Goal: Communication & Community: Ask a question

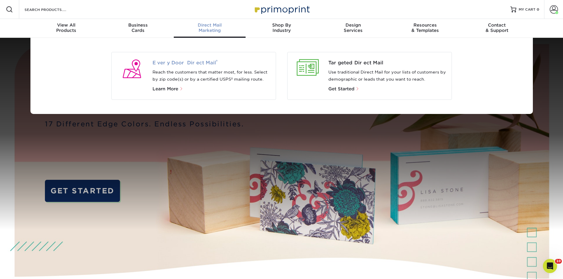
click at [182, 61] on span "Every Door Direct Mail ®" at bounding box center [212, 62] width 119 height 7
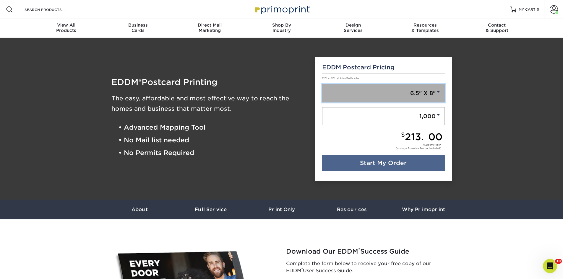
click at [423, 97] on link "6.5" X 8"" at bounding box center [383, 93] width 123 height 18
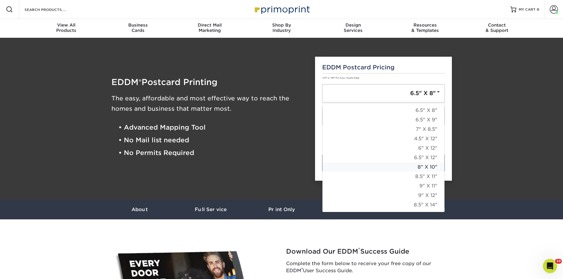
click at [424, 168] on link "8" X 10"" at bounding box center [384, 167] width 122 height 9
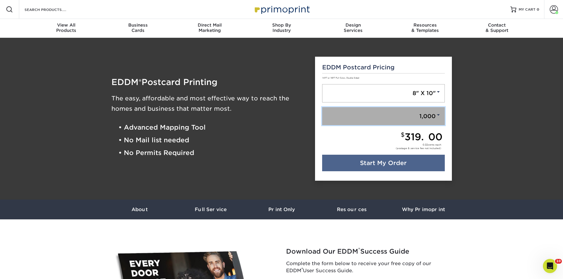
click at [431, 116] on link "1,000" at bounding box center [383, 116] width 123 height 18
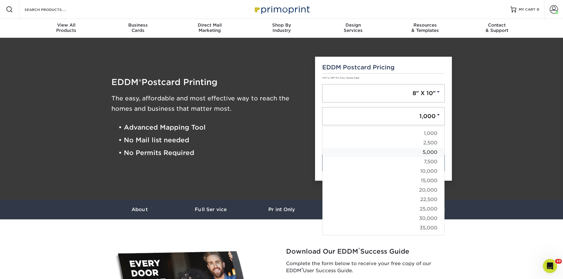
click at [425, 152] on link "5,000" at bounding box center [384, 152] width 122 height 9
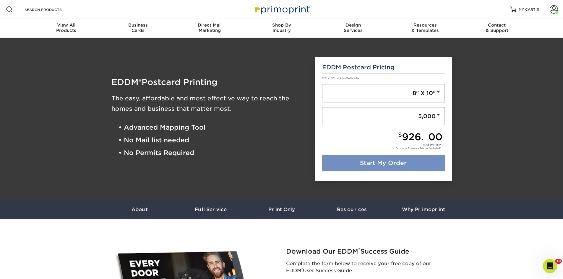
click at [427, 161] on link "Start My Order" at bounding box center [383, 163] width 123 height 17
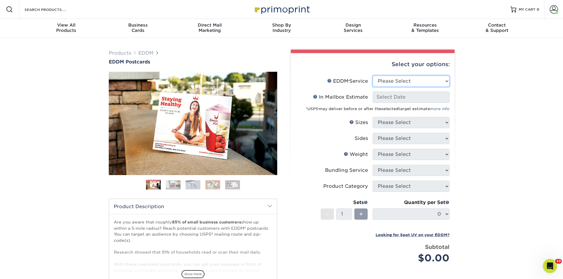
click at [406, 82] on select "Please Select Full Service Print Only" at bounding box center [411, 81] width 77 height 11
select select "full_service"
click at [373, 76] on select "Please Select Full Service Print Only" at bounding box center [411, 81] width 77 height 11
select select "-1"
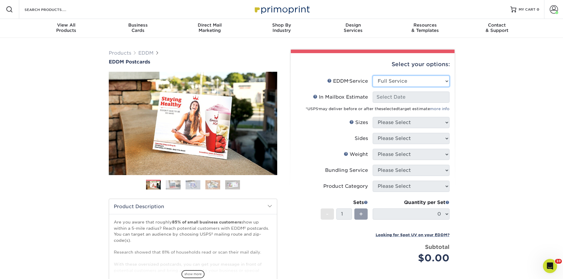
select select "-1"
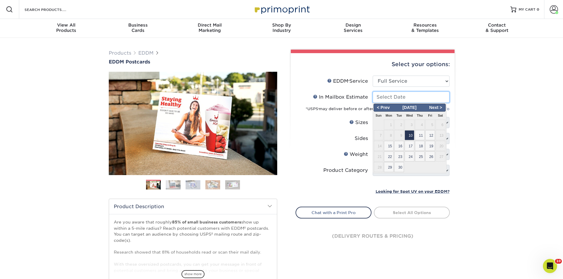
click at [409, 95] on input "In Mailbox Estimate Help In Mailbox Estimate" at bounding box center [411, 97] width 77 height 11
click at [407, 135] on span "10" at bounding box center [410, 135] width 10 height 10
type input "2025-09-10"
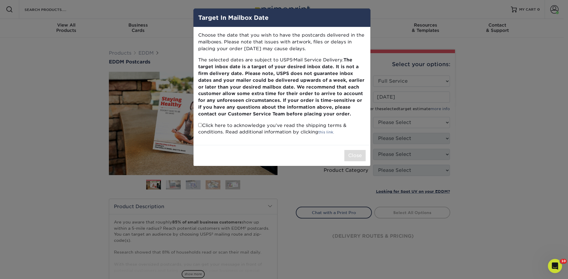
click at [201, 125] on input "checkbox" at bounding box center [200, 125] width 4 height 4
checkbox input "true"
drag, startPoint x: 351, startPoint y: 154, endPoint x: 359, endPoint y: 149, distance: 9.6
click at [352, 154] on button "Close" at bounding box center [354, 155] width 21 height 11
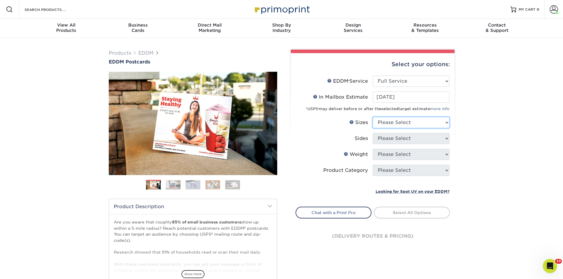
click at [400, 119] on select "Please Select 4.5" x 12" 6" x 12" 6.5" x 8" 6.5" x 9" 6.5" x 12" 7" x 8.5" 8" x…" at bounding box center [411, 122] width 77 height 11
select select "8.00x10.00"
click at [373, 117] on select "Please Select 4.5" x 12" 6" x 12" 6.5" x 8" 6.5" x 9" 6.5" x 12" 7" x 8.5" 8" x…" at bounding box center [411, 122] width 77 height 11
click at [406, 130] on li "Sizes Help Sizes Please Select 4.5" x 12" 6" x 12" 6.5" x 8" 6.5" x 9" 6.5" x 1…" at bounding box center [373, 125] width 154 height 16
click at [415, 133] on select "Please Select Print Both Sides Print Front Only" at bounding box center [411, 138] width 77 height 11
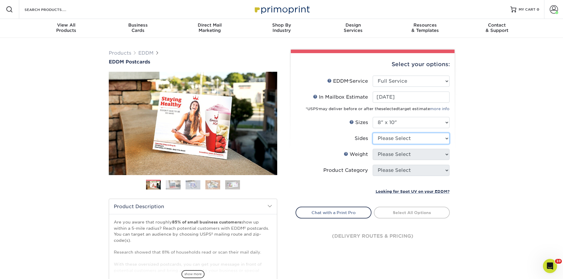
select select "13abbda7-1d64-4f25-8bb2-c179b224825d"
click at [373, 133] on select "Please Select Print Both Sides Print Front Only" at bounding box center [411, 138] width 77 height 11
click at [419, 155] on select "Please Select 16PT 14PT" at bounding box center [411, 154] width 77 height 11
select select "14PT"
click at [373, 149] on select "Please Select 16PT 14PT" at bounding box center [411, 154] width 77 height 11
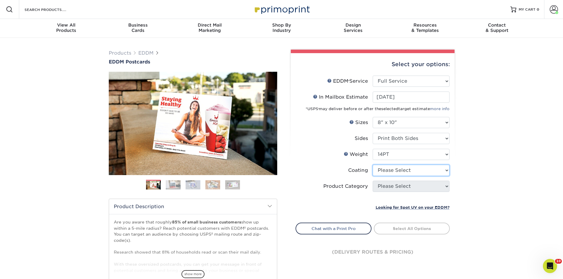
click at [441, 167] on select at bounding box center [411, 170] width 77 height 11
select select "121bb7b5-3b4d-429f-bd8d-bbf80e953313"
click at [373, 165] on select at bounding box center [411, 170] width 77 height 11
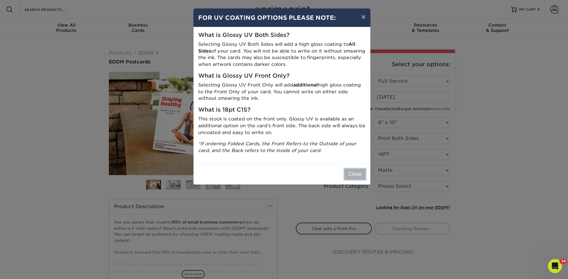
click at [350, 172] on button "Close" at bounding box center [354, 174] width 21 height 11
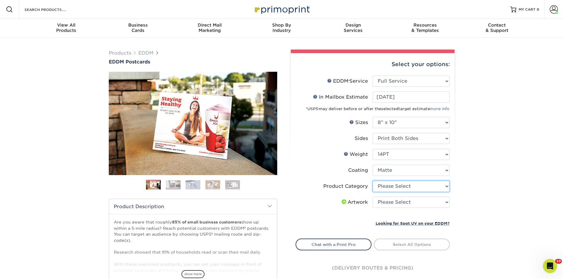
click at [408, 187] on select "Please Select Sell Sheets" at bounding box center [411, 186] width 77 height 11
select select "eddd4a87-9082-47bb-843b-3bca55f6c842"
click at [373, 181] on select "Please Select Sell Sheets" at bounding box center [411, 186] width 77 height 11
click at [476, 202] on div "Products EDDM EDDM Postcards Previous Next" at bounding box center [281, 196] width 563 height 316
click at [436, 203] on select "Please Select I will upload files I need a design - $150" at bounding box center [411, 202] width 77 height 11
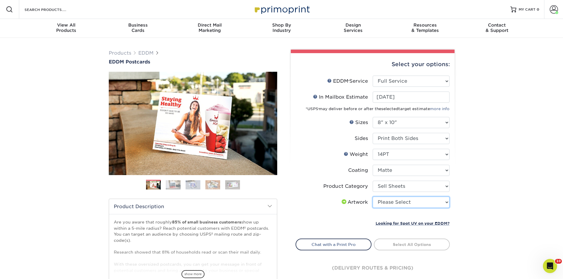
select select "upload"
click at [373, 197] on select "Please Select I will upload files I need a design - $150" at bounding box center [411, 202] width 77 height 11
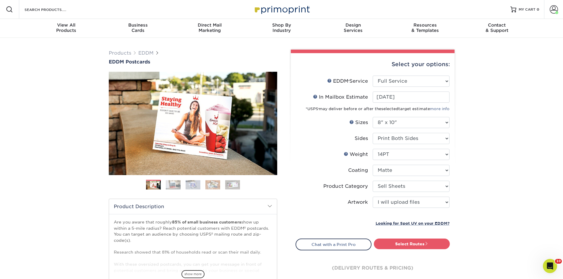
click at [462, 210] on div "Products EDDM EDDM Postcards Previous Next" at bounding box center [281, 196] width 563 height 316
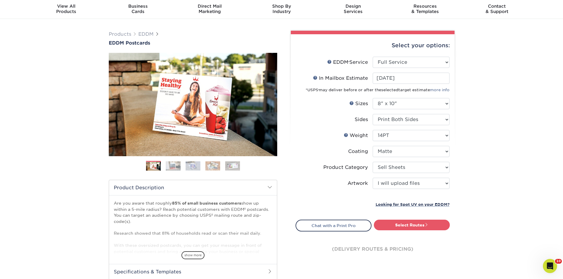
scroll to position [30, 0]
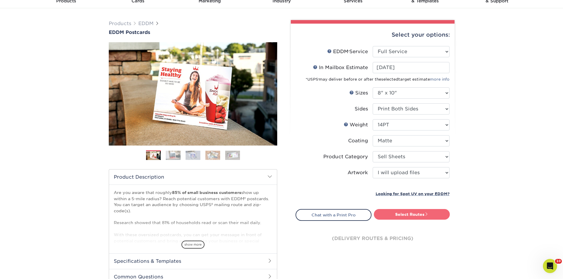
click at [432, 214] on link "Select Routes" at bounding box center [412, 214] width 76 height 11
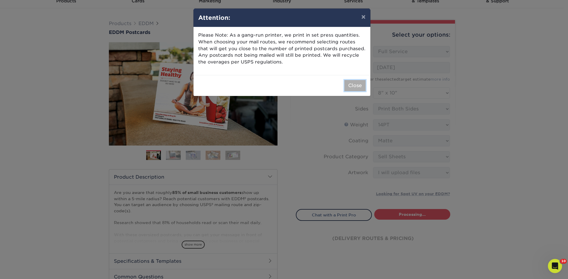
click at [350, 89] on button "Close" at bounding box center [354, 85] width 21 height 11
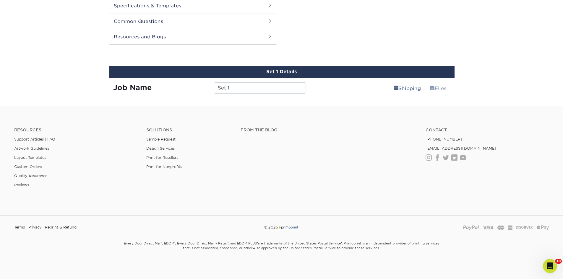
scroll to position [285, 0]
click at [274, 86] on input "Set 1" at bounding box center [260, 87] width 92 height 11
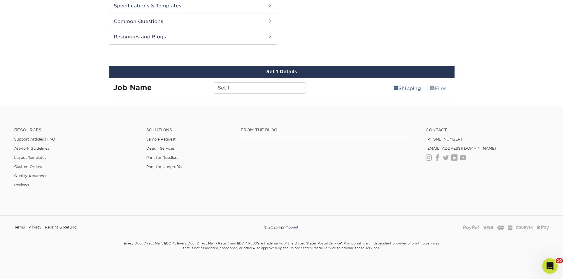
click at [550, 264] on icon "Open Intercom Messenger" at bounding box center [550, 266] width 10 height 10
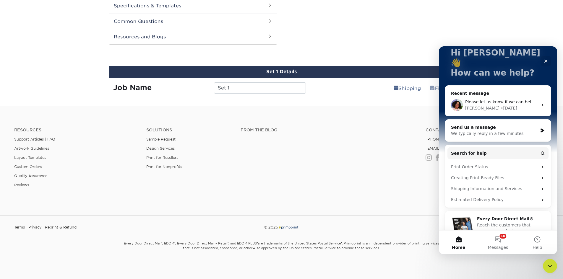
scroll to position [42, 0]
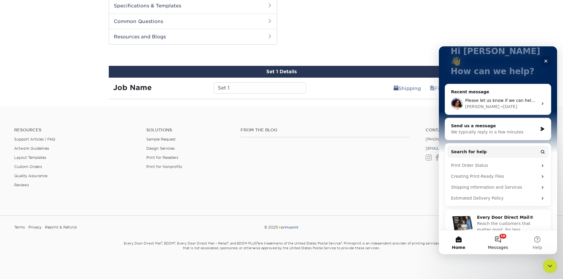
click at [501, 235] on button "10 Messages" at bounding box center [497, 243] width 39 height 24
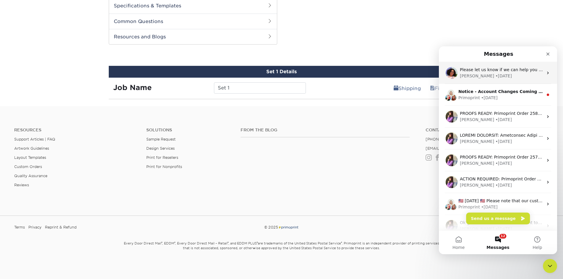
click at [501, 78] on div "Avery • 2d ago" at bounding box center [501, 76] width 83 height 6
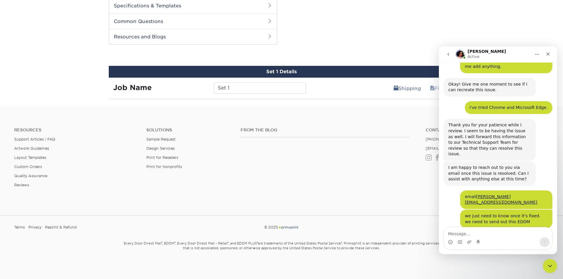
scroll to position [564, 0]
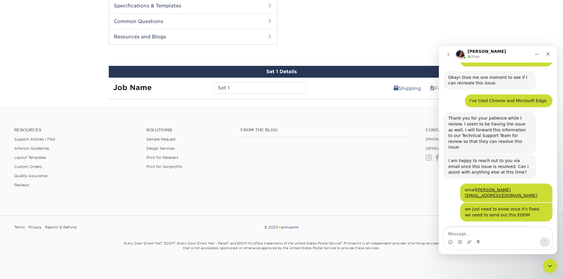
click at [498, 238] on div "Intercom messenger" at bounding box center [498, 242] width 108 height 9
click at [498, 235] on textarea "Message…" at bounding box center [498, 233] width 108 height 10
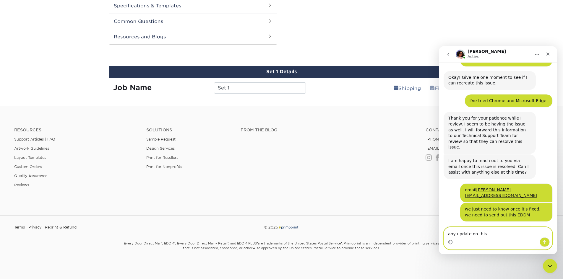
type textarea "any update on this?"
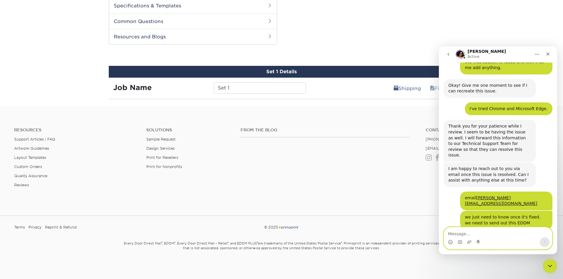
scroll to position [598, 0]
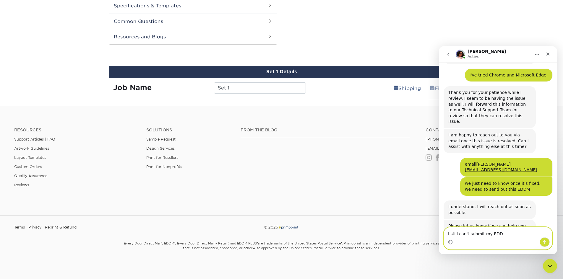
type textarea "I still can't submit my EDDM"
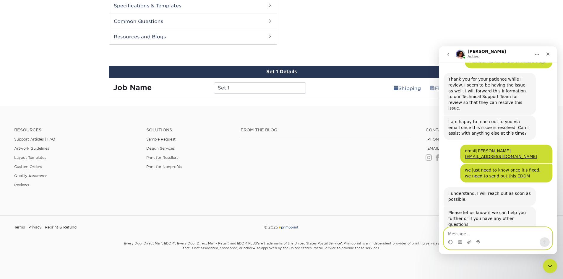
paste textarea "https://youtu.be/YDcwXdb-89c"
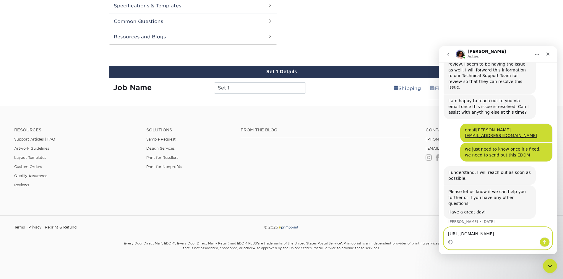
scroll to position [634, 0]
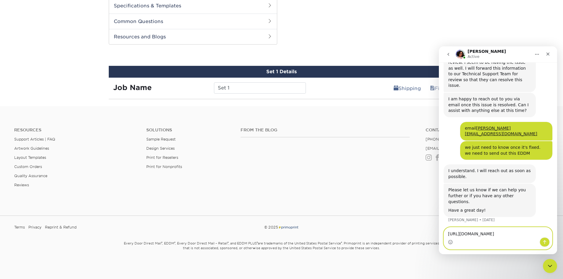
type textarea "https://youtu.be/YDcwXdb-89cC"
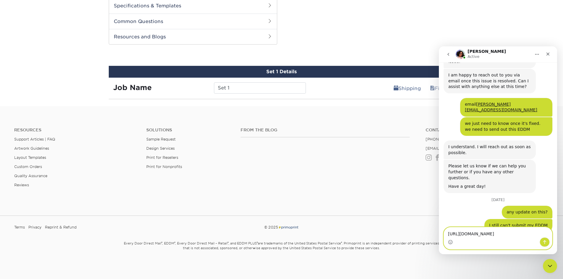
click at [513, 235] on textarea "https://youtu.be/YDcwXdb-89cC" at bounding box center [498, 233] width 108 height 10
type textarea "ok"
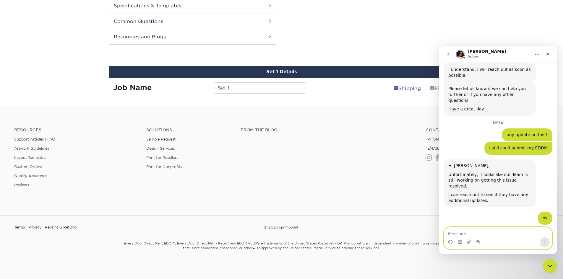
scroll to position [741, 0]
